Goal: Transaction & Acquisition: Purchase product/service

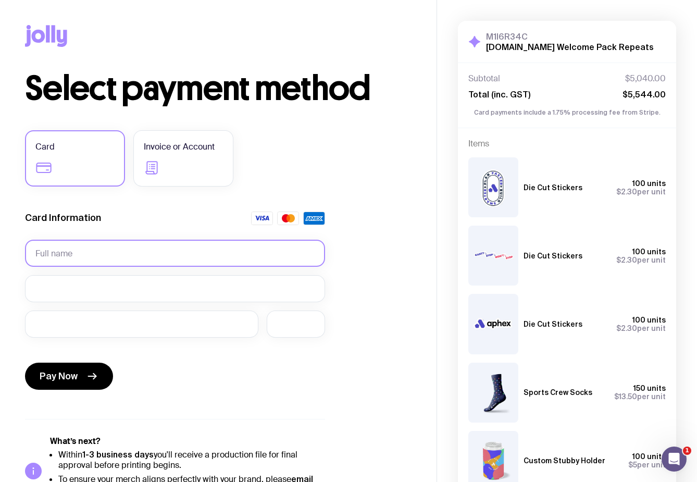
click at [173, 242] on input "text" at bounding box center [175, 253] width 300 height 27
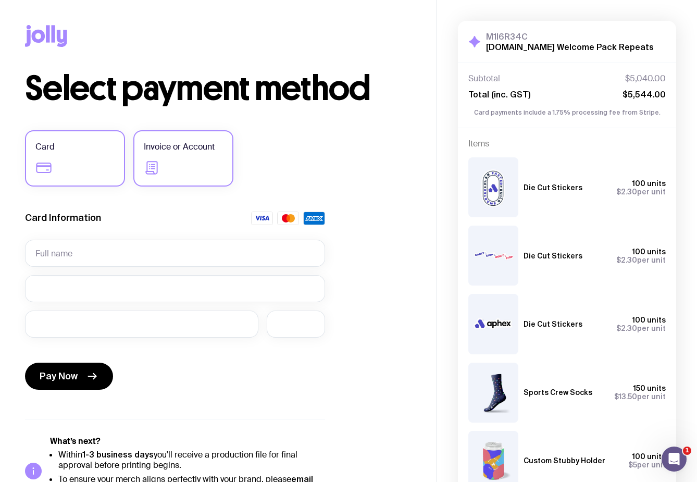
click at [179, 154] on label "Invoice or Account" at bounding box center [183, 158] width 100 height 56
click at [0, 0] on input "Invoice or Account" at bounding box center [0, 0] width 0 height 0
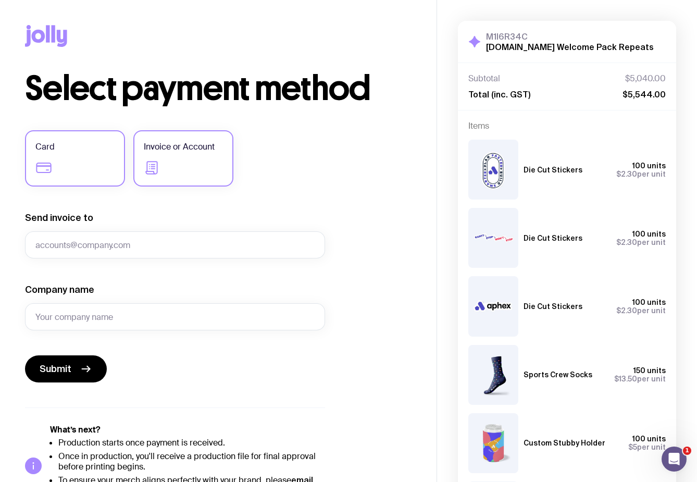
click at [63, 163] on label "Card" at bounding box center [75, 158] width 100 height 56
click at [0, 0] on input "Card" at bounding box center [0, 0] width 0 height 0
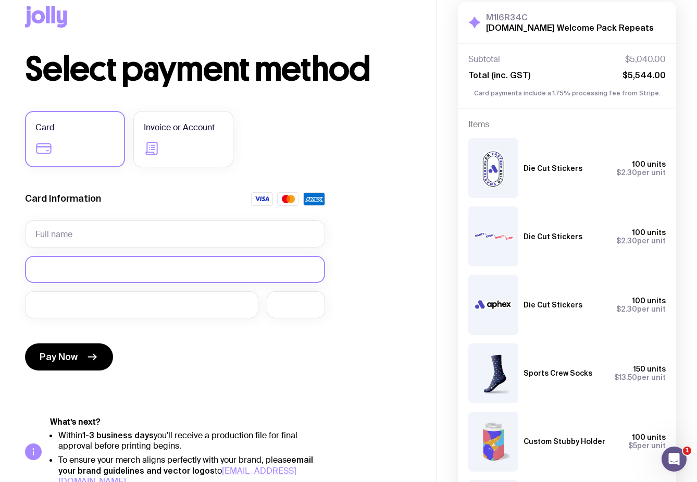
scroll to position [20, 0]
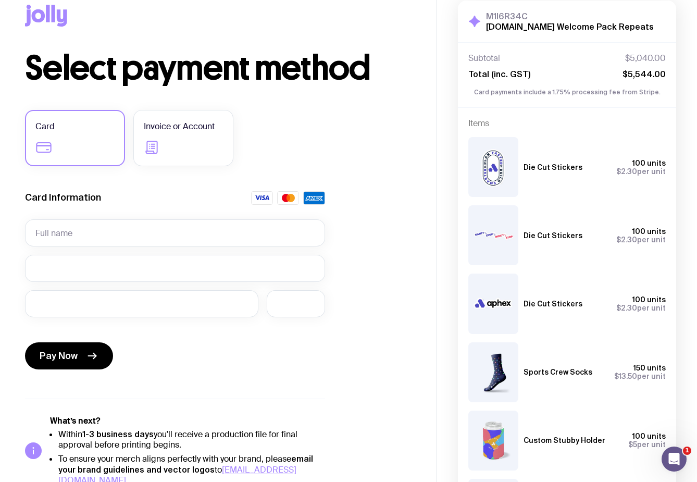
click at [143, 218] on form "Card Information Pay Now" at bounding box center [175, 282] width 300 height 182
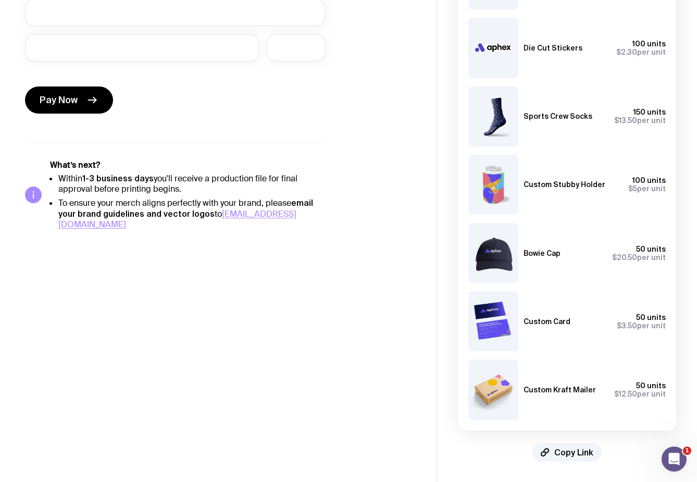
scroll to position [0, 0]
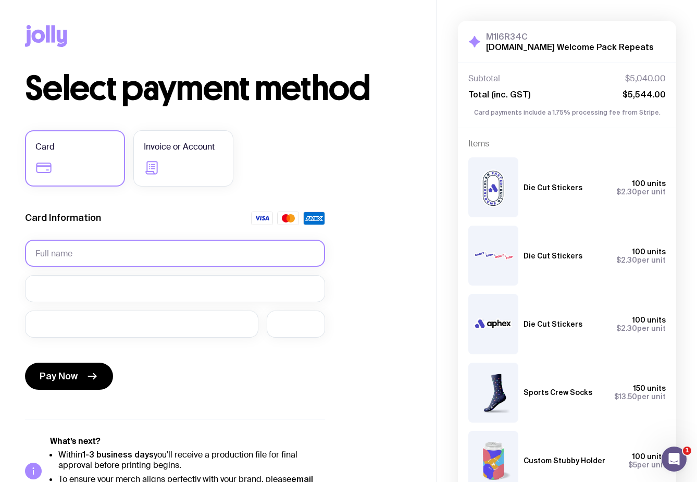
click at [112, 255] on input "text" at bounding box center [175, 253] width 300 height 27
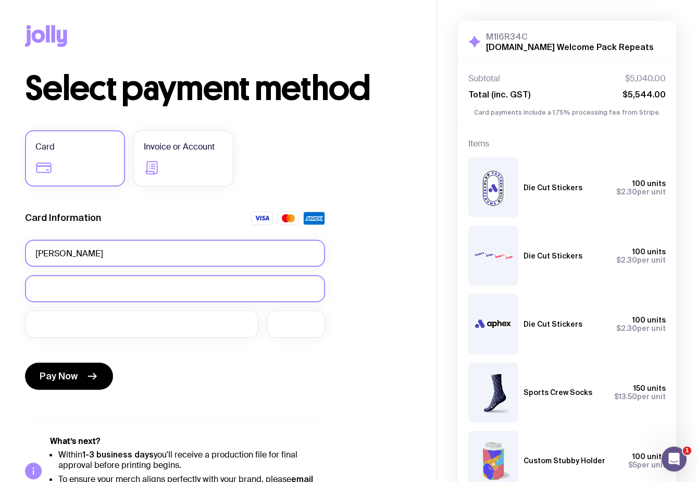
type input "[PERSON_NAME]"
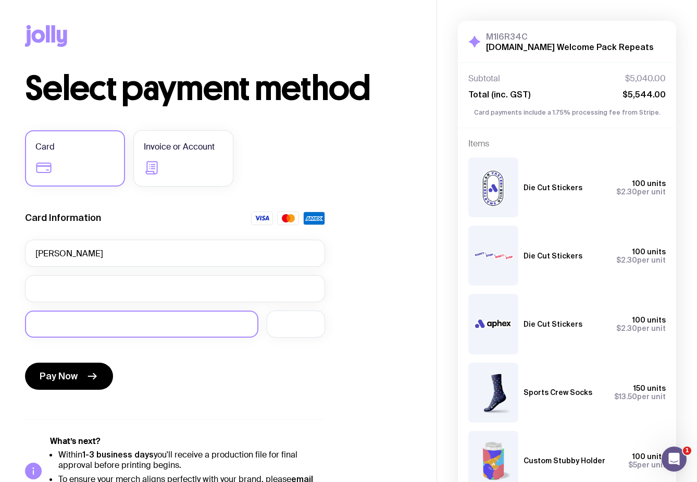
click at [63, 318] on div at bounding box center [141, 324] width 233 height 27
click at [228, 349] on div "Pay Now" at bounding box center [175, 370] width 300 height 48
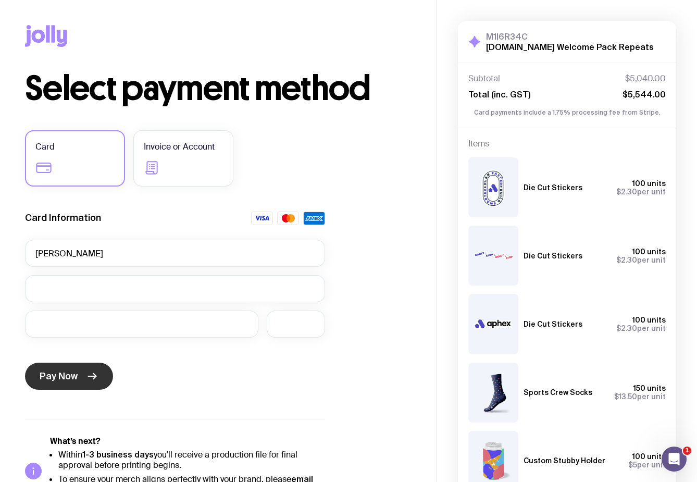
click at [63, 379] on span "Pay Now" at bounding box center [59, 376] width 38 height 13
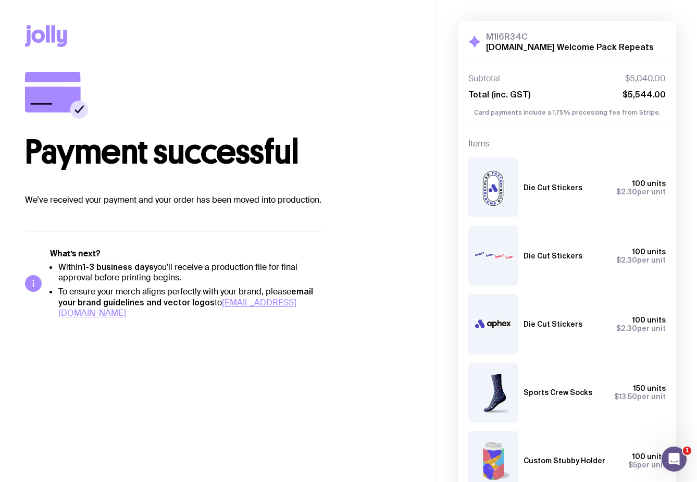
click at [47, 30] on icon at bounding box center [48, 33] width 4 height 17
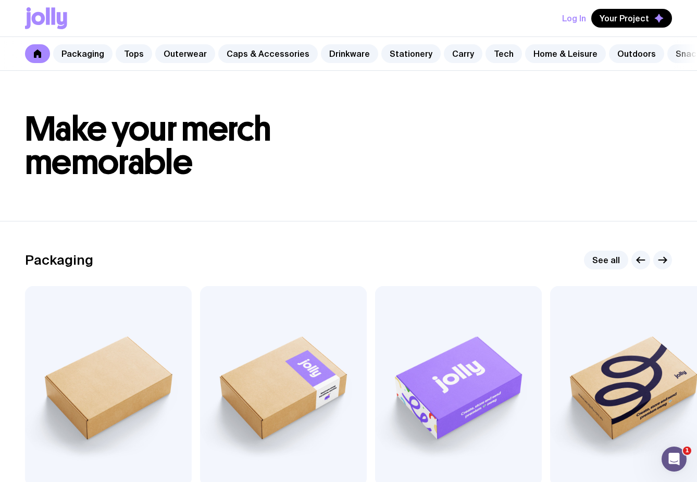
click at [564, 12] on div "Log In Your Project" at bounding box center [348, 18] width 647 height 36
click at [574, 17] on button "Log In" at bounding box center [574, 18] width 24 height 19
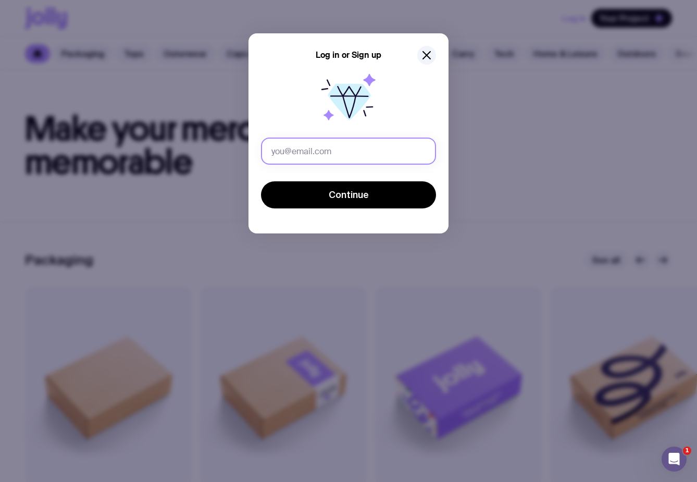
click at [296, 138] on input "text" at bounding box center [348, 151] width 175 height 27
type input "[PERSON_NAME][EMAIL_ADDRESS][DOMAIN_NAME]"
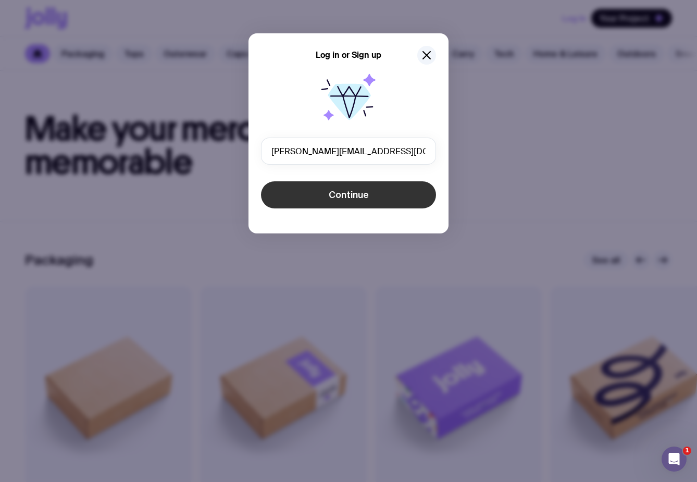
click at [336, 198] on span "Continue" at bounding box center [349, 195] width 40 height 13
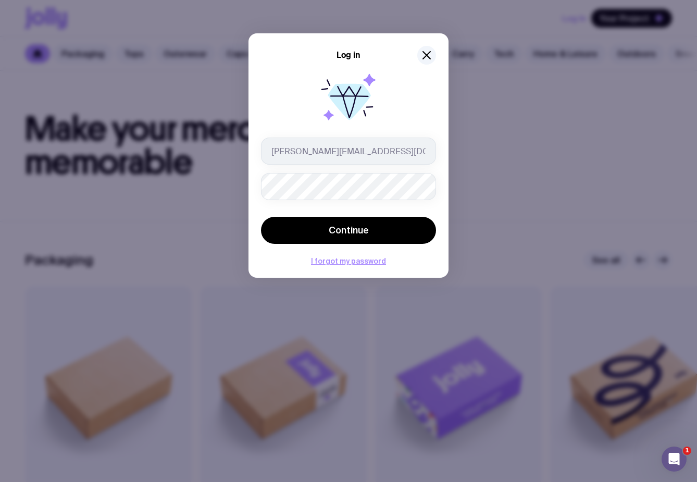
click at [375, 215] on form "[PERSON_NAME][EMAIL_ADDRESS][DOMAIN_NAME] Continue" at bounding box center [348, 192] width 175 height 108
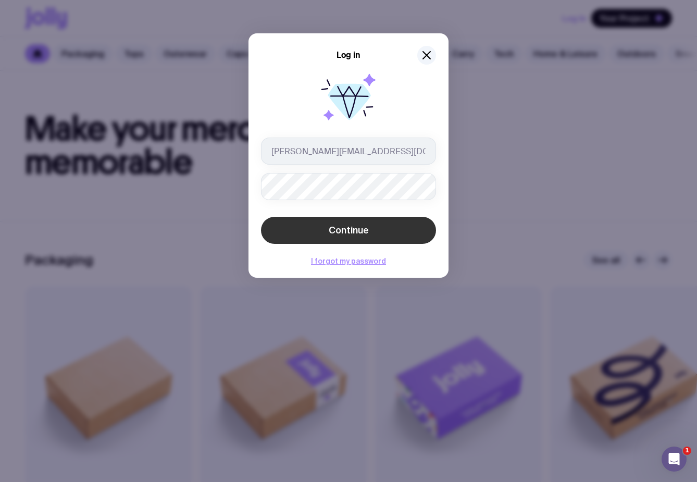
click at [374, 221] on button "Continue" at bounding box center [348, 230] width 175 height 27
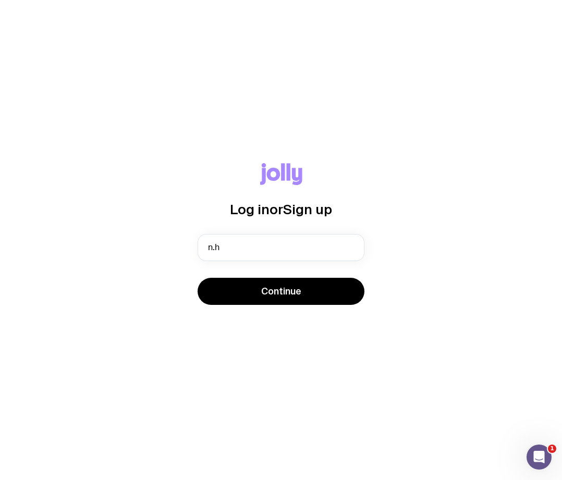
type input "[PERSON_NAME][EMAIL_ADDRESS][DOMAIN_NAME]"
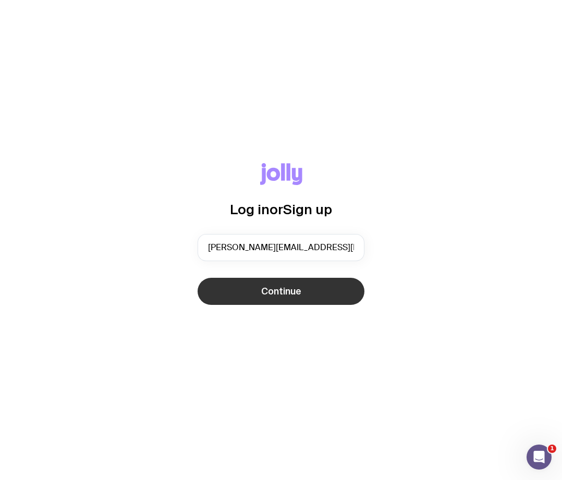
click at [292, 294] on span "Continue" at bounding box center [281, 291] width 40 height 13
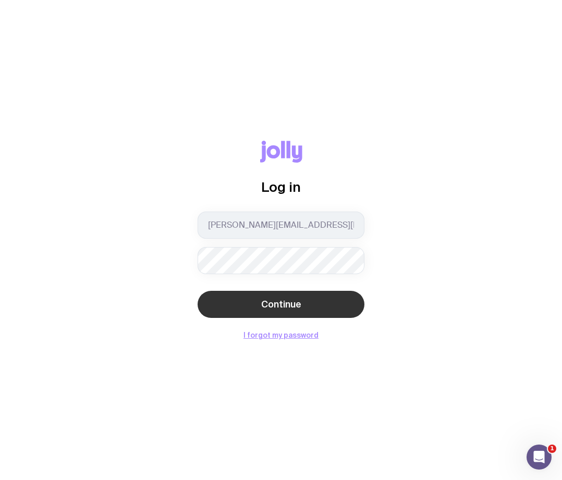
click at [230, 302] on button "Continue" at bounding box center [280, 304] width 167 height 27
